Goal: Task Accomplishment & Management: Manage account settings

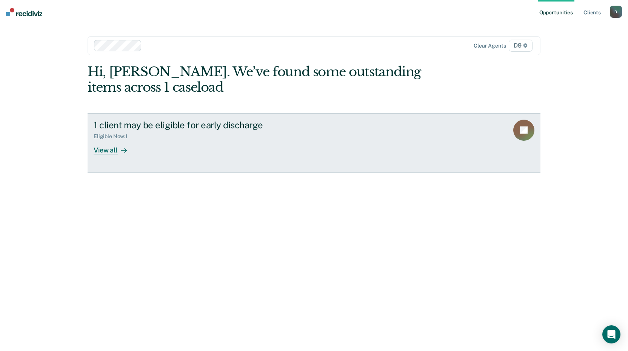
click at [117, 149] on div "View all" at bounding box center [115, 147] width 42 height 15
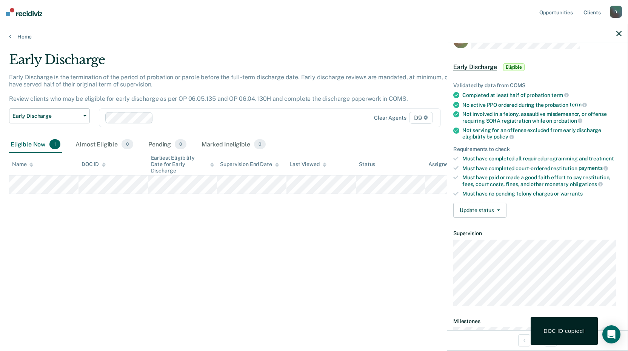
scroll to position [38, 0]
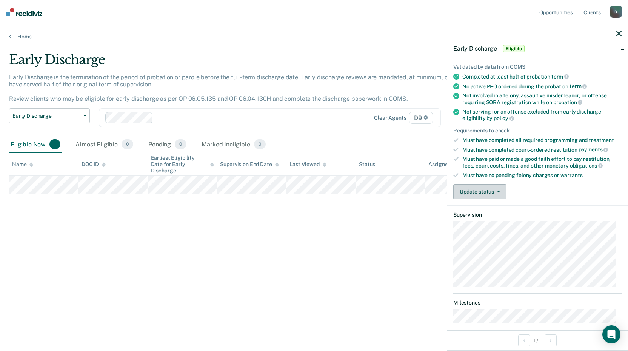
click at [498, 191] on icon "button" at bounding box center [498, 192] width 3 height 2
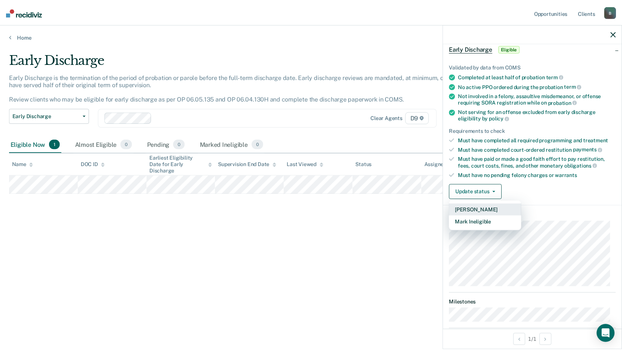
scroll to position [81, 0]
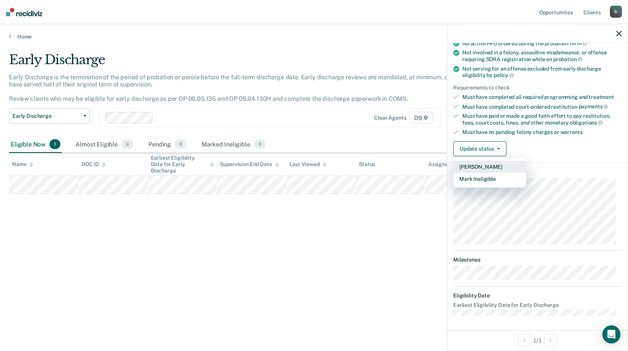
click at [491, 166] on button "[PERSON_NAME]" at bounding box center [489, 167] width 73 height 12
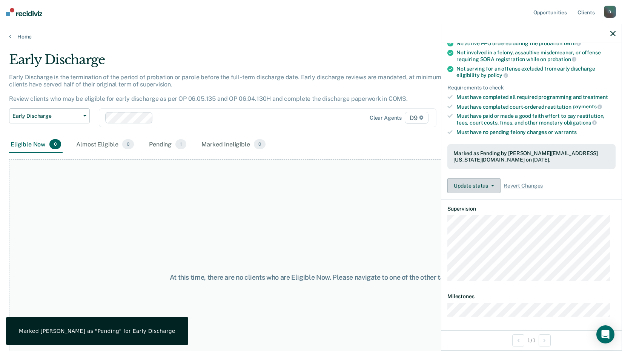
click at [494, 185] on button "Update status" at bounding box center [474, 185] width 53 height 15
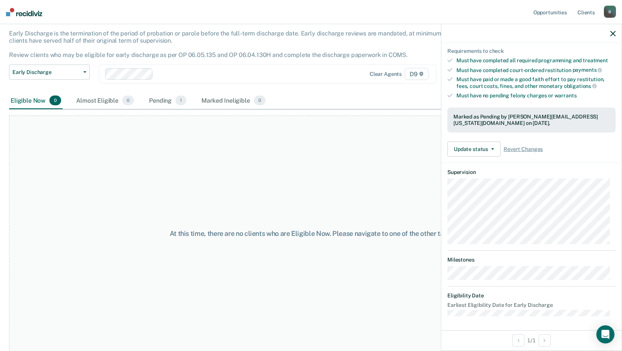
scroll to position [45, 0]
click at [490, 297] on dt "Eligibility Date" at bounding box center [532, 296] width 168 height 6
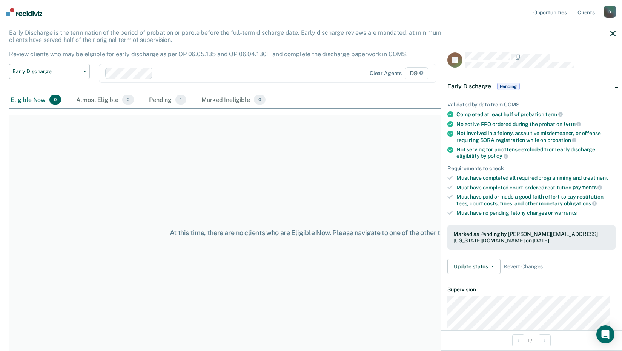
scroll to position [0, 0]
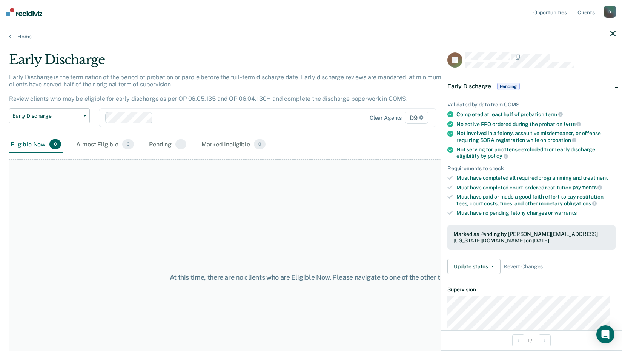
click at [507, 83] on span "Pending" at bounding box center [509, 87] width 23 height 8
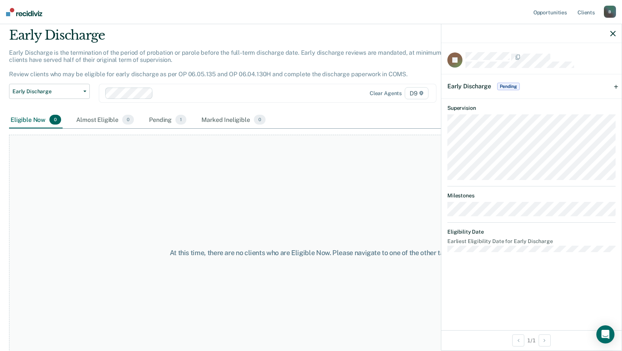
scroll to position [38, 0]
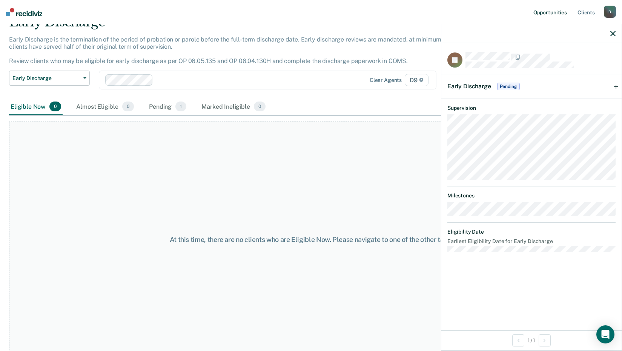
click at [550, 10] on link "Opportunities" at bounding box center [550, 12] width 37 height 24
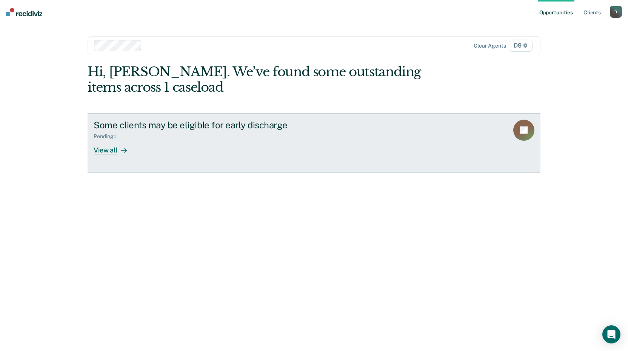
click at [115, 129] on div "Some clients may be eligible for early discharge" at bounding box center [226, 125] width 265 height 11
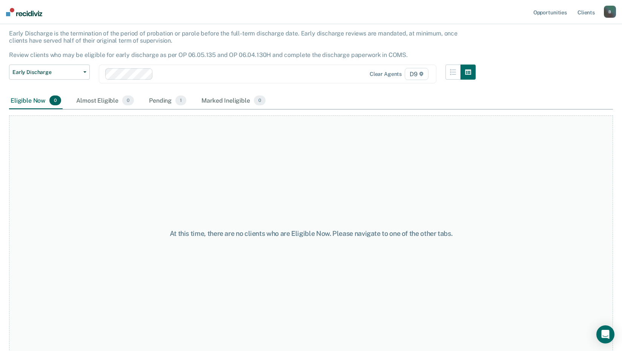
scroll to position [45, 0]
click at [98, 101] on div "Almost Eligible 0" at bounding box center [105, 100] width 61 height 17
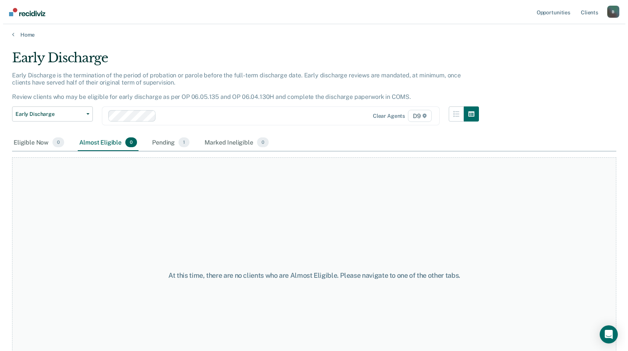
scroll to position [0, 0]
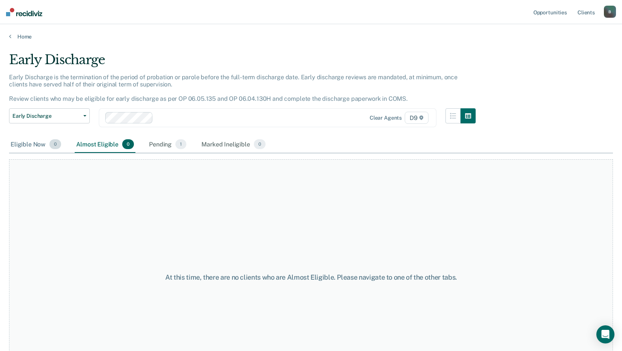
click at [26, 144] on div "Eligible Now 0" at bounding box center [36, 144] width 54 height 17
click at [162, 145] on div "Pending 1" at bounding box center [168, 144] width 40 height 17
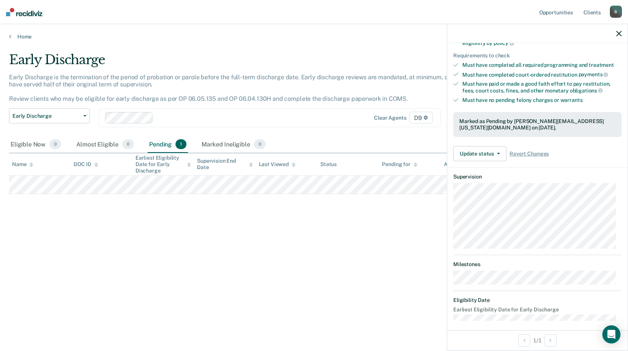
scroll to position [113, 0]
click at [502, 153] on button "Update status" at bounding box center [479, 153] width 53 height 15
click at [569, 174] on dt "Supervision" at bounding box center [537, 176] width 168 height 6
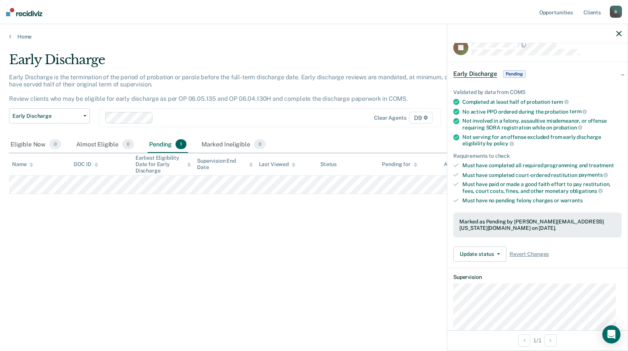
scroll to position [0, 0]
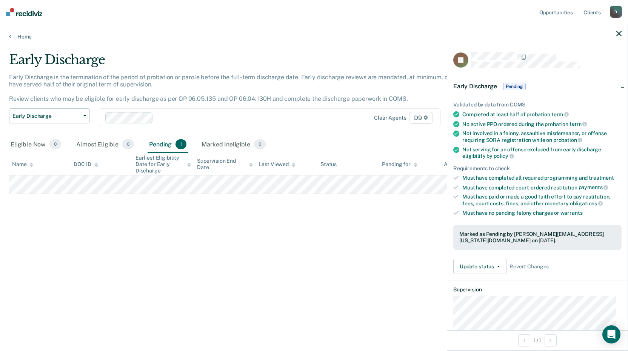
click at [618, 84] on div "Early Discharge Pending" at bounding box center [537, 86] width 180 height 24
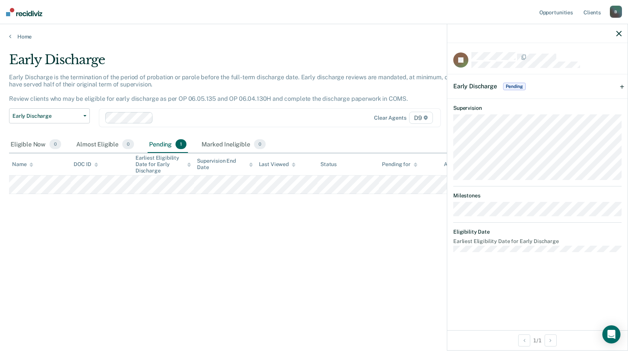
click at [618, 84] on div "Early Discharge Pending" at bounding box center [537, 86] width 180 height 24
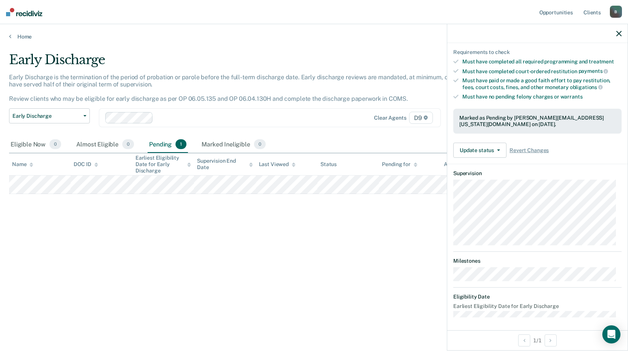
scroll to position [117, 0]
click at [26, 39] on link "Home" at bounding box center [314, 36] width 610 height 7
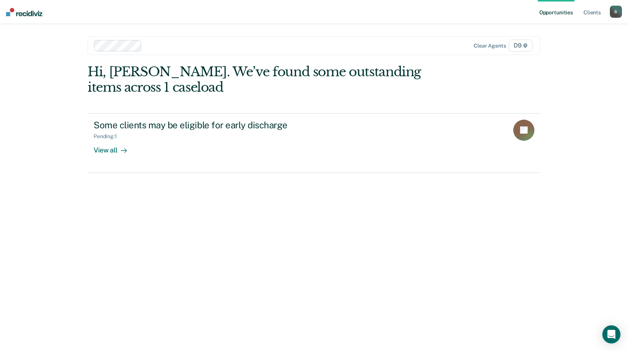
click at [518, 46] on span "D9" at bounding box center [521, 46] width 24 height 12
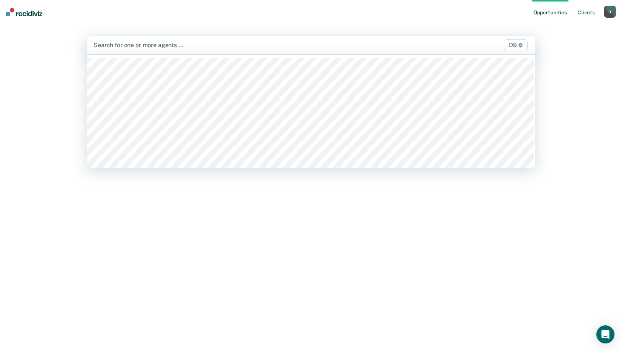
click at [594, 50] on div "Opportunities Client s BoaL@michigan.gov B Profile How it works Log Out All sel…" at bounding box center [311, 175] width 622 height 351
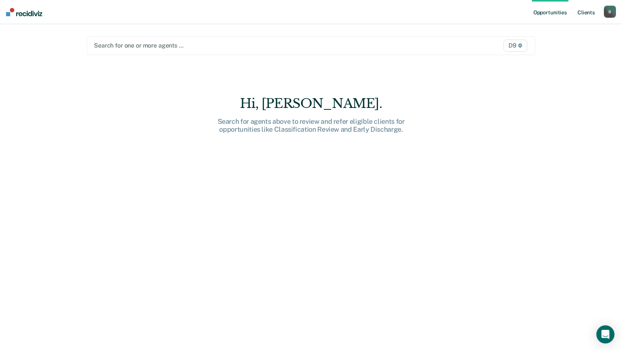
click at [584, 12] on link "Client s" at bounding box center [586, 12] width 20 height 24
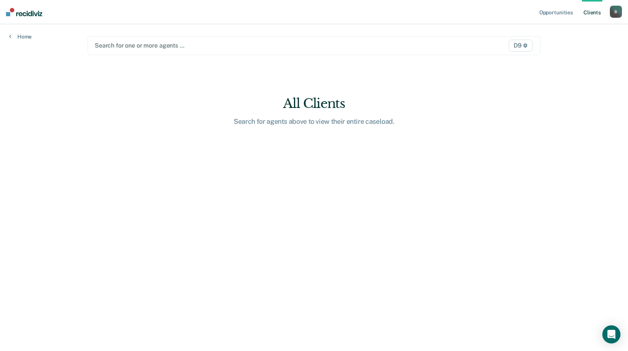
click at [614, 14] on div "B" at bounding box center [616, 12] width 12 height 12
click at [571, 39] on link "How it works" at bounding box center [585, 40] width 61 height 6
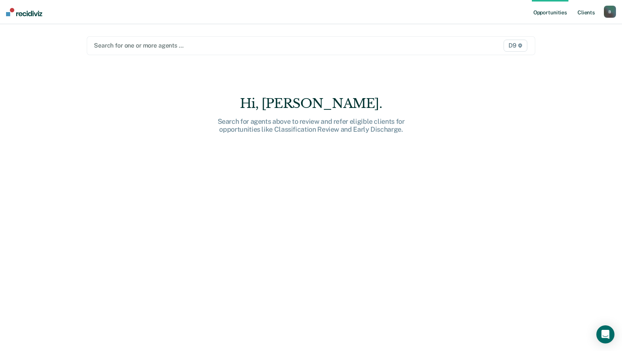
click at [588, 14] on link "Client s" at bounding box center [586, 12] width 20 height 24
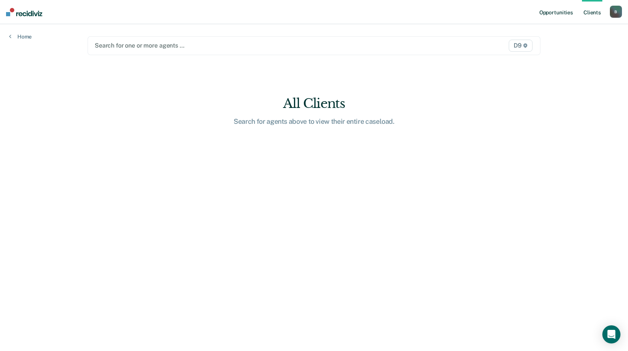
click at [560, 12] on link "Opportunities" at bounding box center [556, 12] width 37 height 24
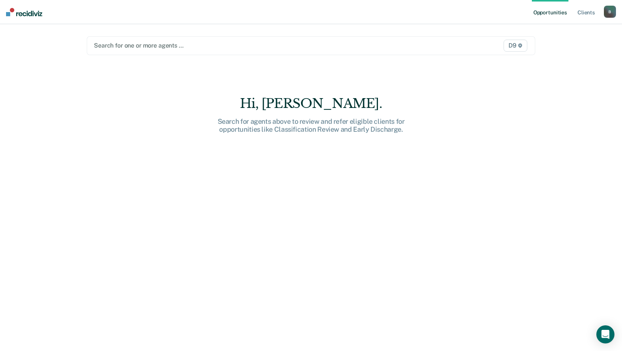
click at [560, 12] on link "Opportunities" at bounding box center [550, 12] width 37 height 24
click at [612, 14] on div "B" at bounding box center [610, 12] width 12 height 12
click at [557, 14] on link "Opportunities" at bounding box center [550, 12] width 37 height 24
click at [176, 44] on div at bounding box center [246, 45] width 304 height 9
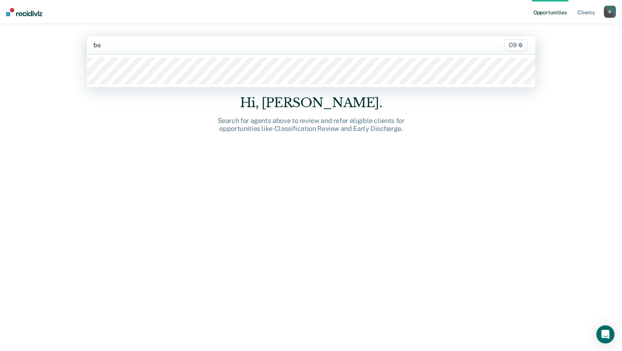
type input "boa"
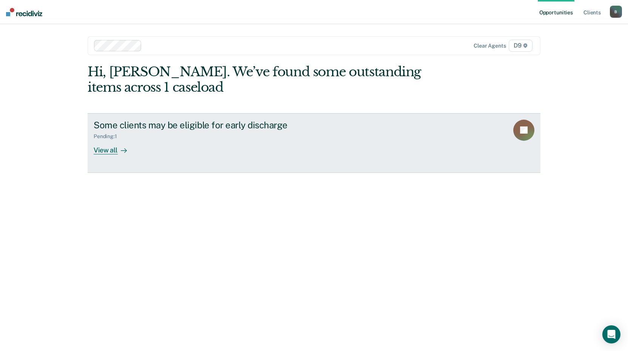
click at [104, 151] on div "View all" at bounding box center [115, 147] width 42 height 15
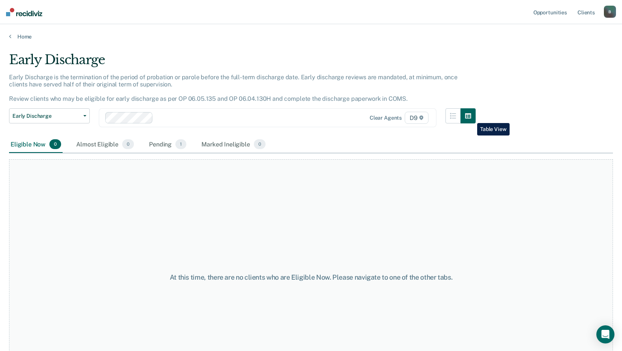
click at [471, 117] on icon "button" at bounding box center [468, 115] width 6 height 5
click at [461, 113] on button "button" at bounding box center [453, 115] width 15 height 15
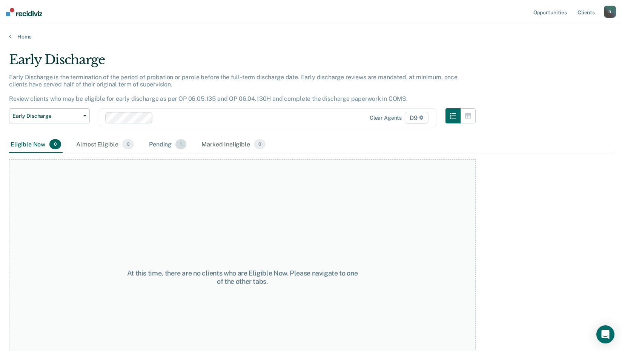
click at [162, 142] on div "Pending 1" at bounding box center [168, 144] width 40 height 17
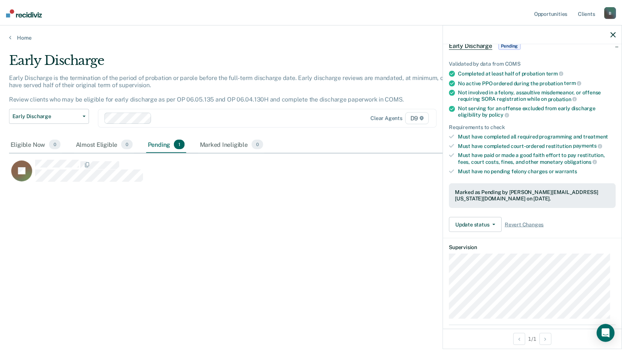
scroll to position [42, 0]
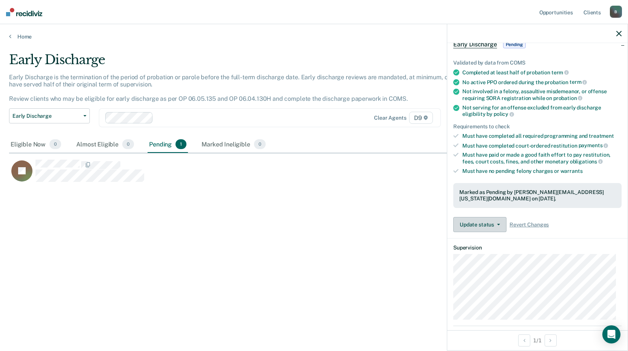
click at [501, 224] on button "Update status" at bounding box center [479, 224] width 53 height 15
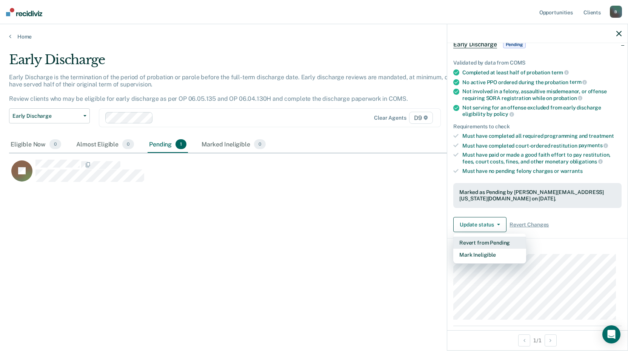
click at [484, 244] on button "Revert from Pending" at bounding box center [489, 243] width 73 height 12
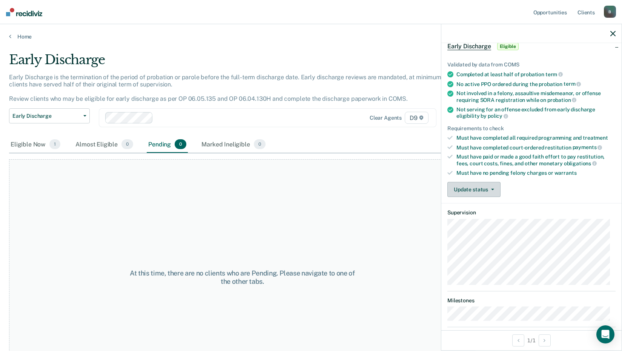
scroll to position [0, 0]
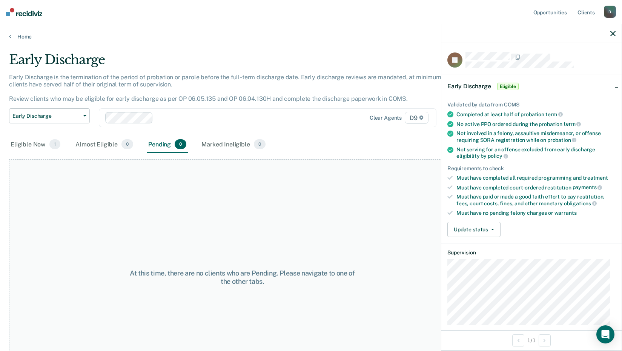
click at [501, 84] on span "Eligible" at bounding box center [509, 87] width 22 height 8
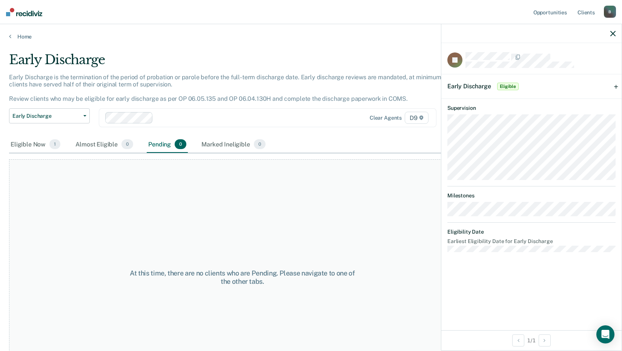
click at [502, 83] on span "Eligible" at bounding box center [509, 87] width 22 height 8
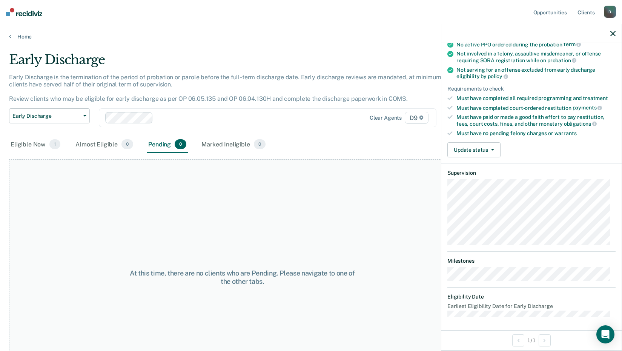
scroll to position [81, 0]
click at [495, 146] on button "Update status" at bounding box center [474, 148] width 53 height 15
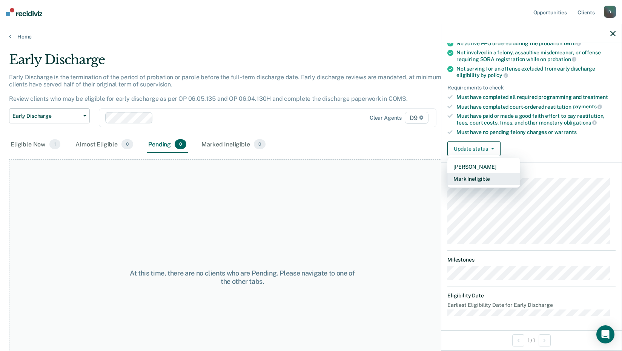
click at [492, 180] on button "Mark Ineligible" at bounding box center [484, 179] width 73 height 12
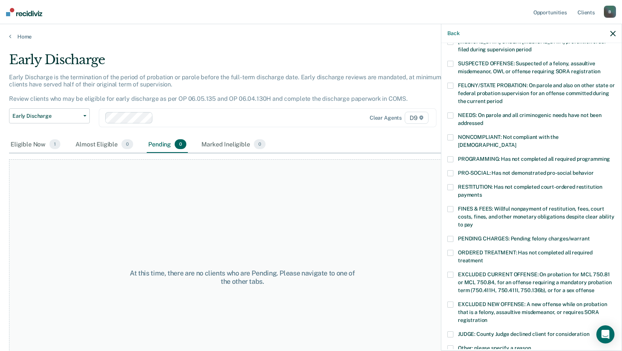
scroll to position [0, 0]
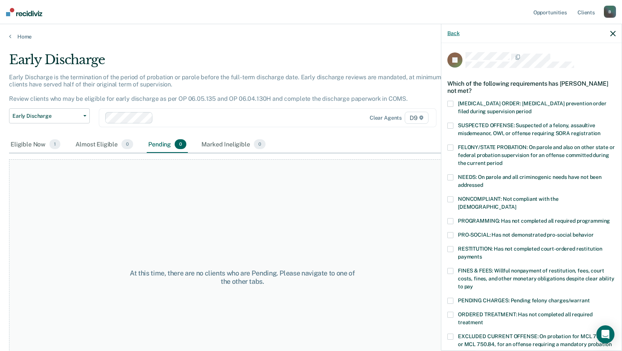
click at [459, 31] on button "Back" at bounding box center [454, 33] width 12 height 6
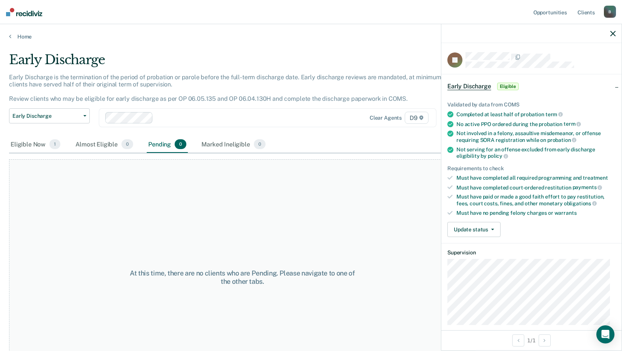
click at [507, 84] on span "Eligible" at bounding box center [509, 87] width 22 height 8
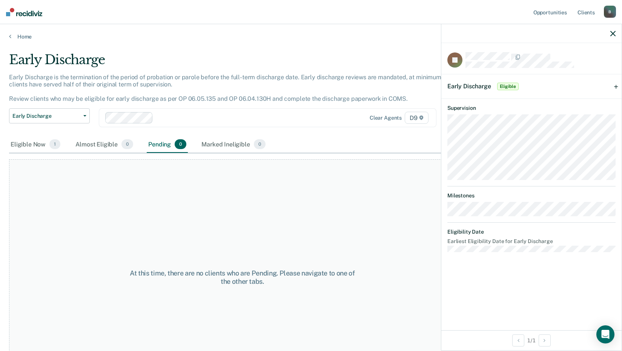
click at [501, 86] on span "Eligible" at bounding box center [509, 87] width 22 height 8
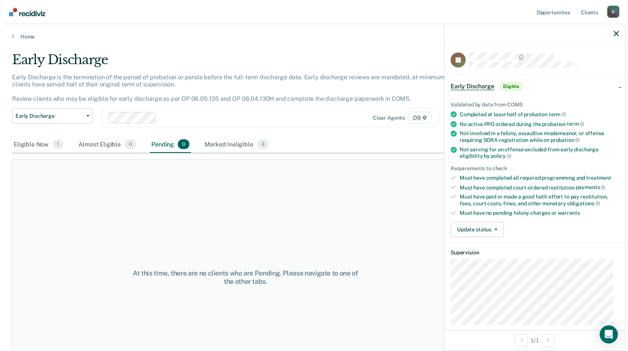
scroll to position [75, 0]
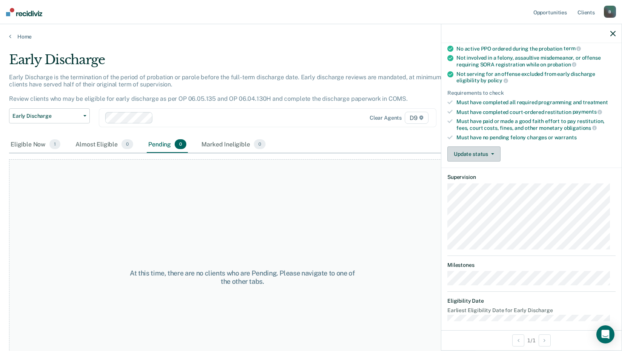
click at [490, 151] on button "Update status" at bounding box center [474, 153] width 53 height 15
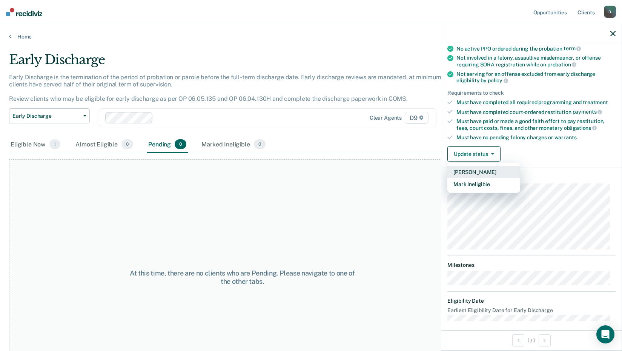
click at [480, 171] on button "[PERSON_NAME]" at bounding box center [484, 172] width 73 height 12
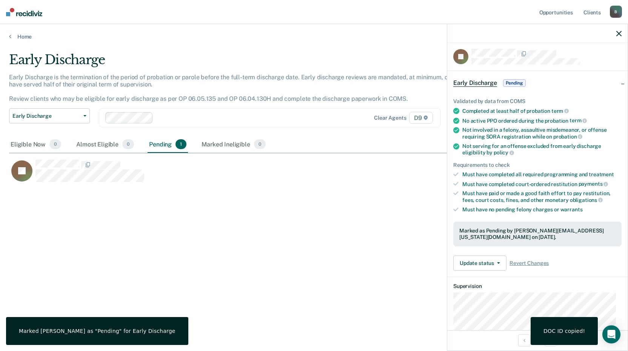
scroll to position [0, 0]
